Goal: Task Accomplishment & Management: Use online tool/utility

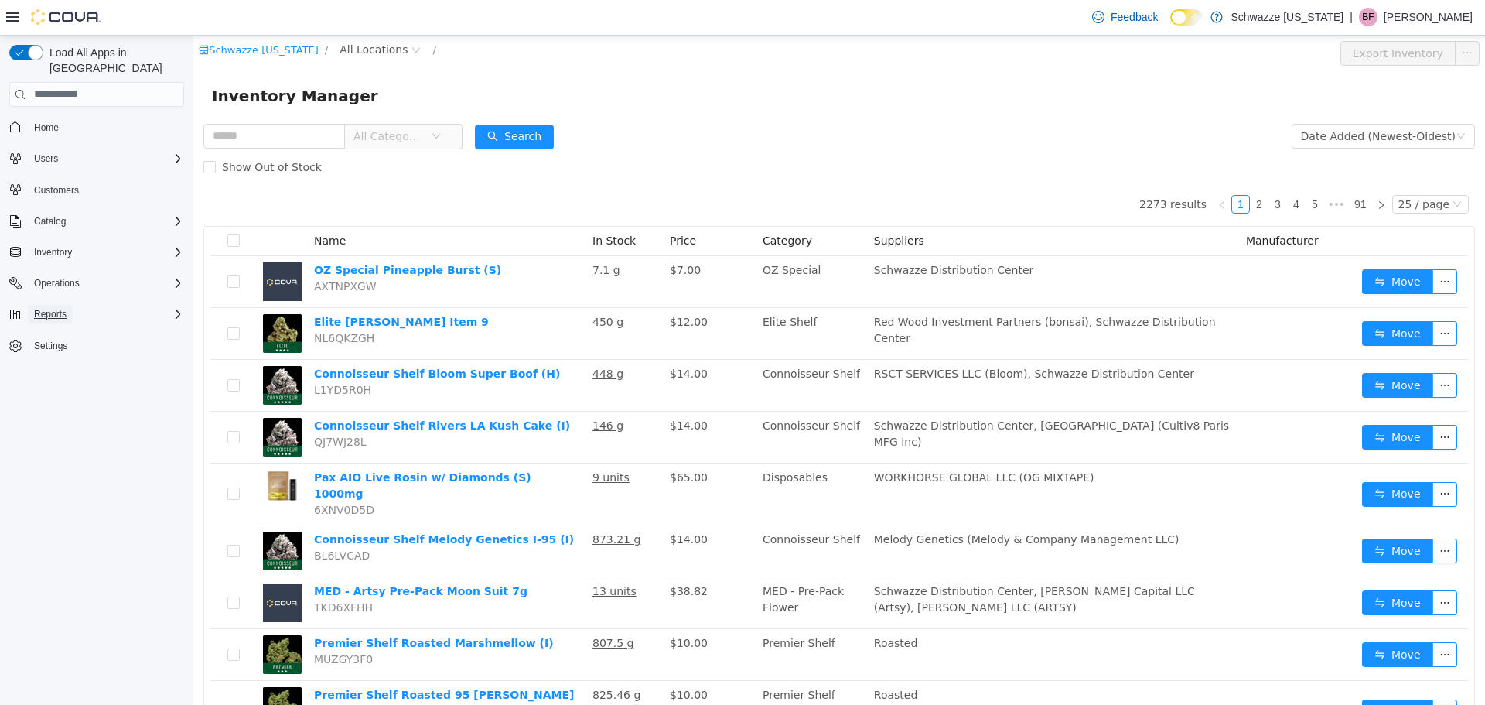
click at [57, 308] on span "Reports" at bounding box center [50, 314] width 32 height 12
click at [46, 416] on span "Reports" at bounding box center [44, 422] width 32 height 12
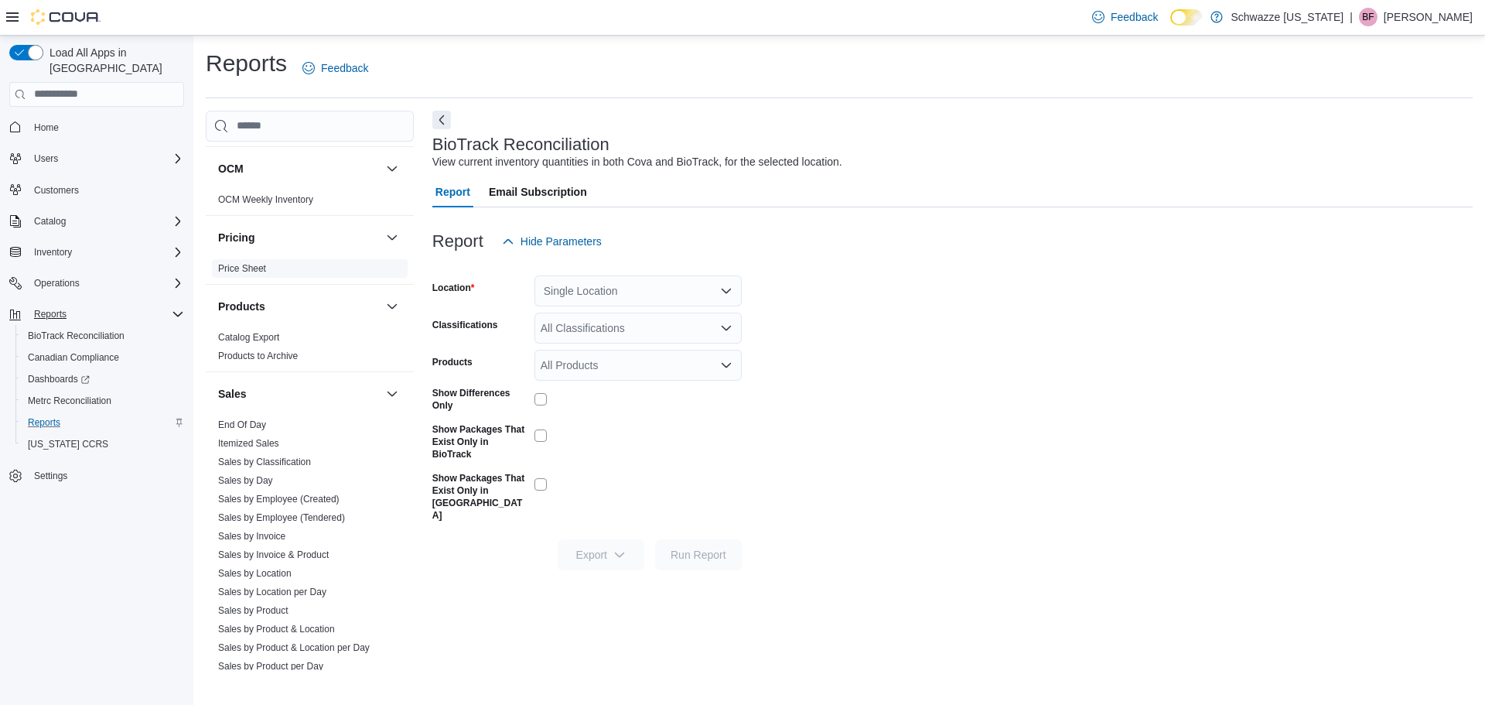
scroll to position [851, 0]
click at [260, 420] on link "End Of Day" at bounding box center [242, 421] width 48 height 11
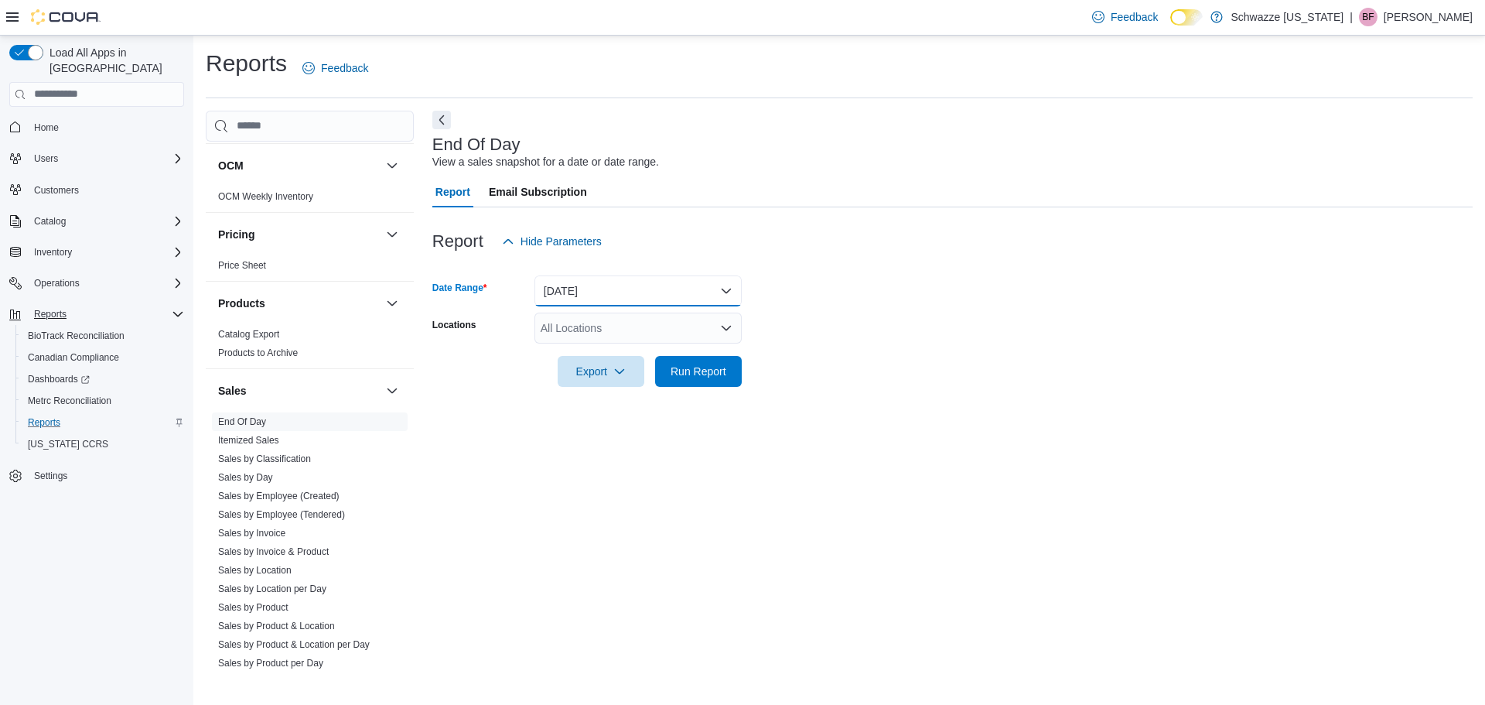
click at [592, 285] on button "[DATE]" at bounding box center [638, 290] width 207 height 31
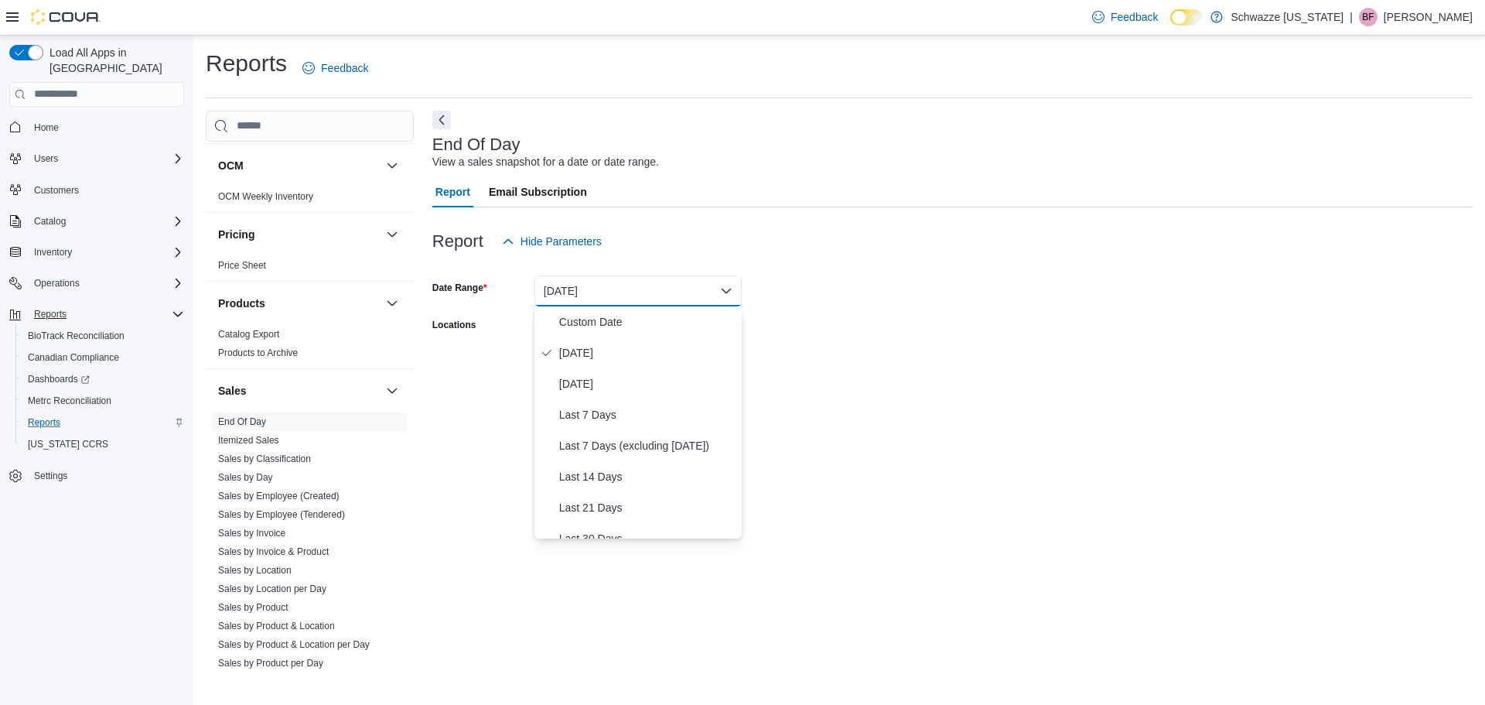
click at [897, 343] on div at bounding box center [952, 349] width 1041 height 12
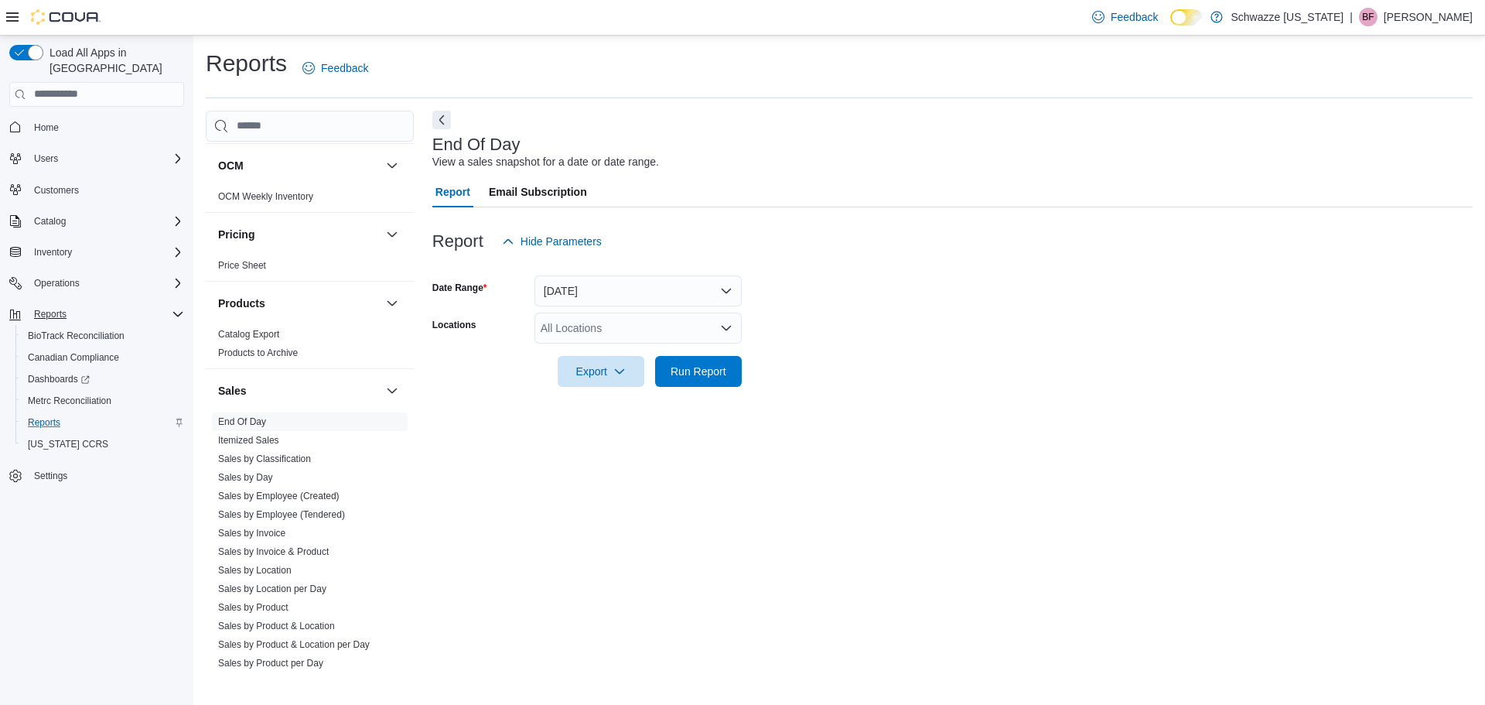
click at [648, 328] on div "All Locations" at bounding box center [638, 328] width 207 height 31
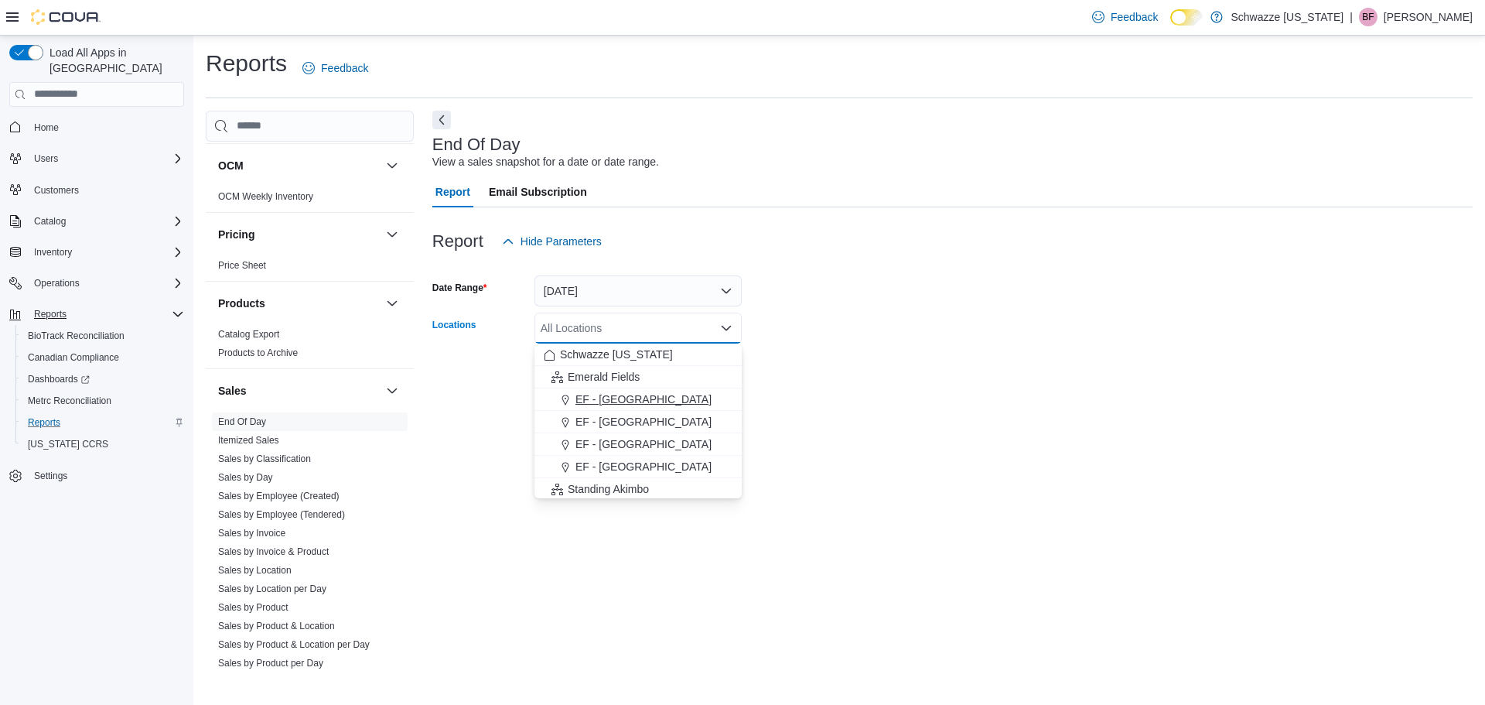
click at [615, 399] on span "EF - [GEOGRAPHIC_DATA]" at bounding box center [644, 398] width 136 height 15
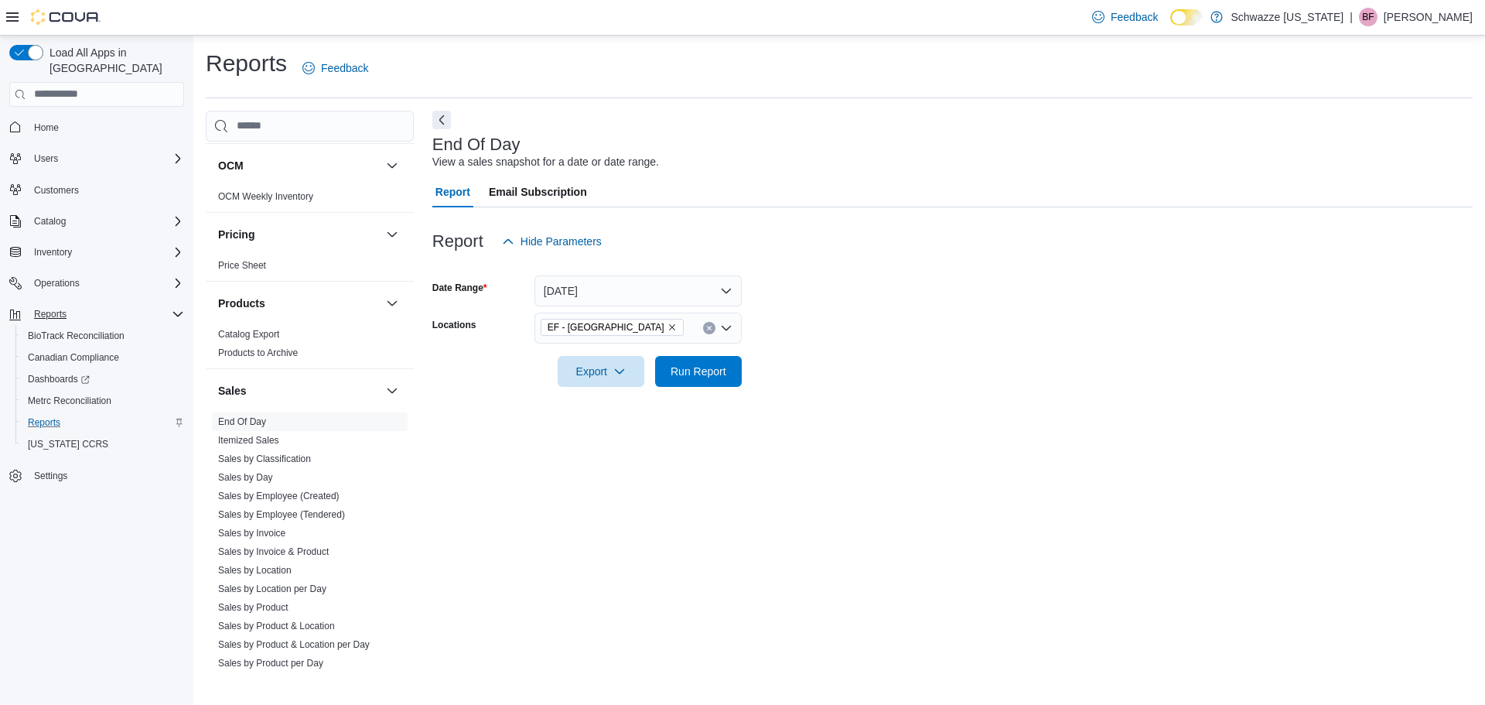
click at [837, 343] on div at bounding box center [952, 349] width 1041 height 12
click at [607, 374] on span "Export" at bounding box center [601, 370] width 68 height 31
click at [617, 432] on span "Export to Pdf" at bounding box center [604, 433] width 70 height 12
